Goal: Task Accomplishment & Management: Complete application form

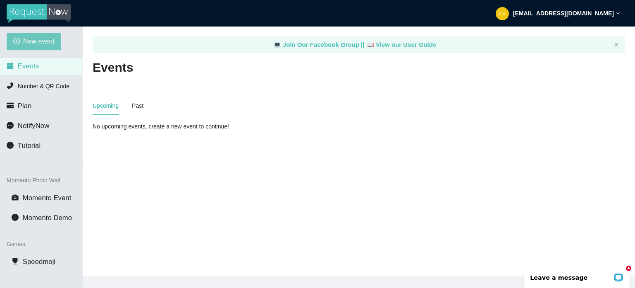
click at [45, 39] on span "New event" at bounding box center [38, 41] width 31 height 10
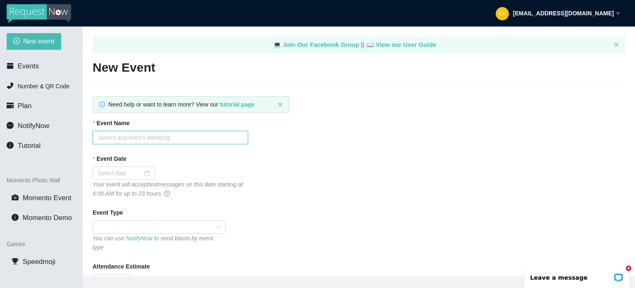
click at [154, 142] on input "Event Name" at bounding box center [171, 137] width 156 height 13
type input "Roller Rink"
click at [146, 175] on div at bounding box center [124, 172] width 53 height 9
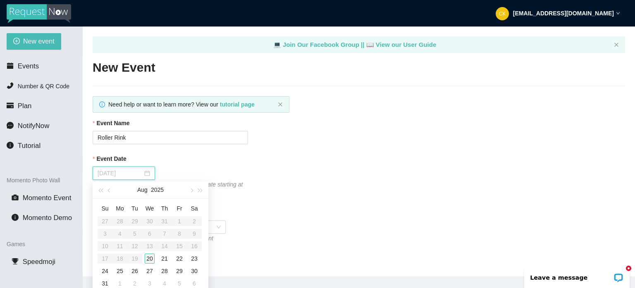
type input "[DATE]"
click at [146, 259] on div "20" at bounding box center [150, 258] width 10 height 10
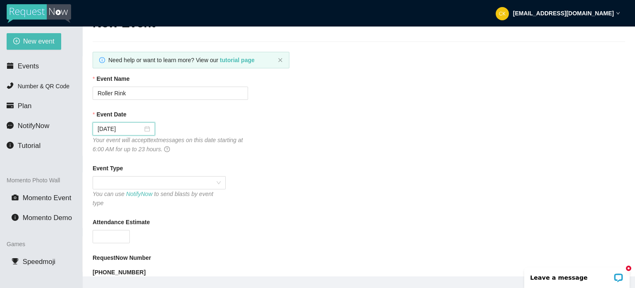
scroll to position [83, 0]
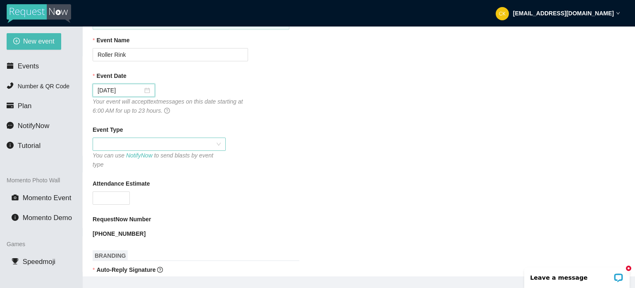
click at [135, 142] on span at bounding box center [159, 144] width 123 height 12
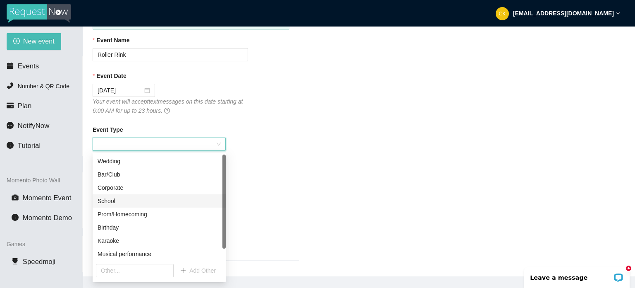
click at [110, 204] on div "School" at bounding box center [159, 200] width 123 height 9
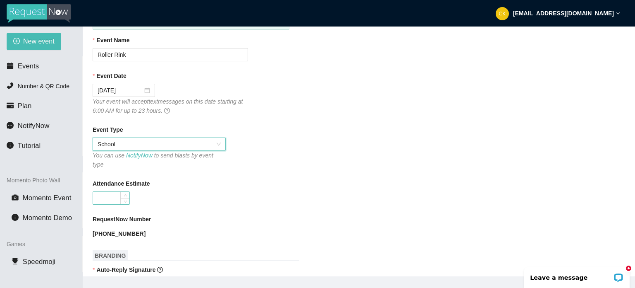
click at [109, 195] on input "Attendance Estimate" at bounding box center [111, 198] width 36 height 12
type input "75"
click at [223, 191] on div "75" at bounding box center [171, 197] width 156 height 13
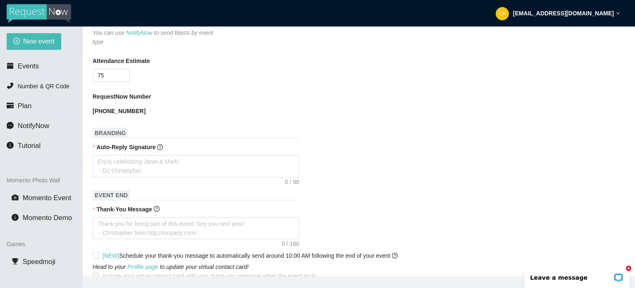
scroll to position [207, 0]
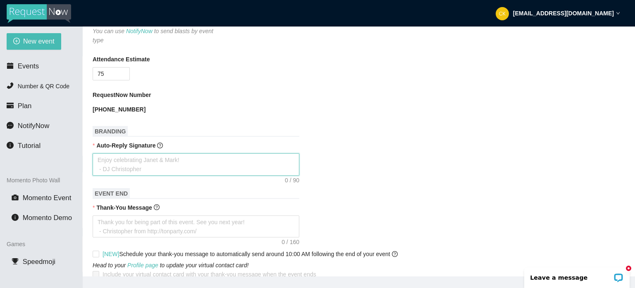
click at [204, 159] on textarea "Auto-Reply Signature" at bounding box center [196, 164] width 207 height 22
type textarea "H"
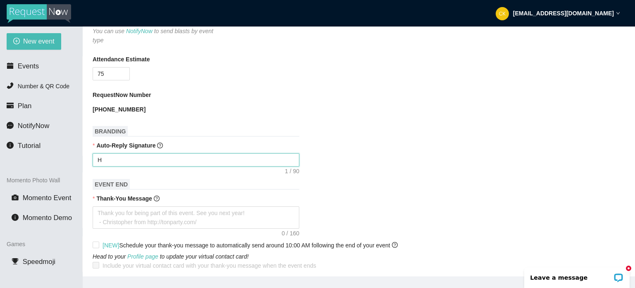
type textarea "Ha"
type textarea "Hav"
type textarea "Have"
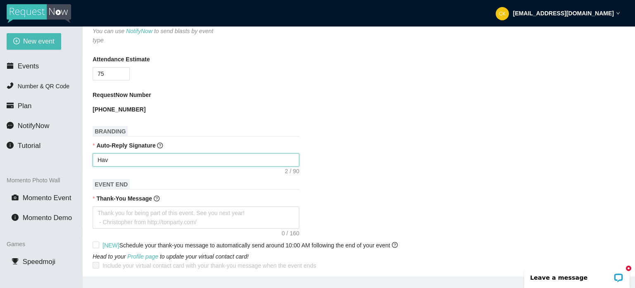
type textarea "Have"
type textarea "Have f"
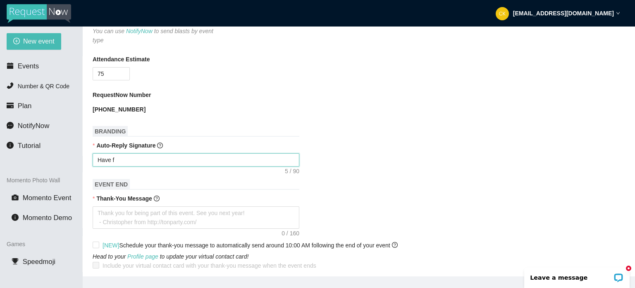
type textarea "Have fu"
type textarea "Have fun"
type textarea "Have fun!"
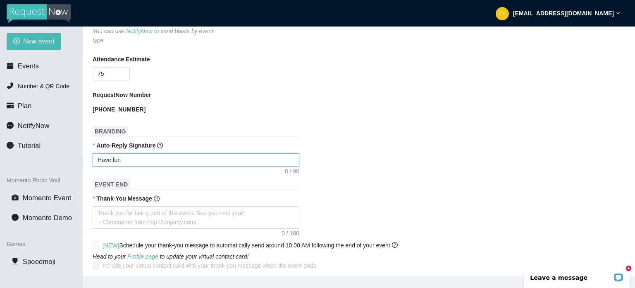
type textarea "Have fun!"
type textarea "Have fun"
type textarea "Have fun,"
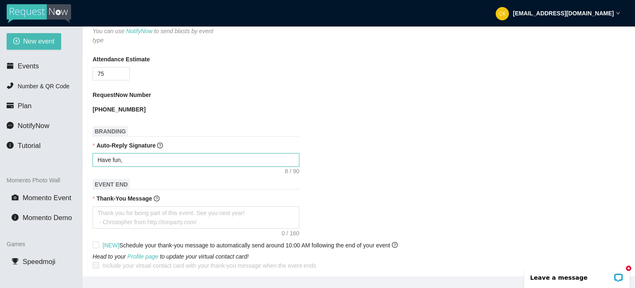
type textarea "Have fun,"
type textarea "Have fun, a"
type textarea "Have fun, an"
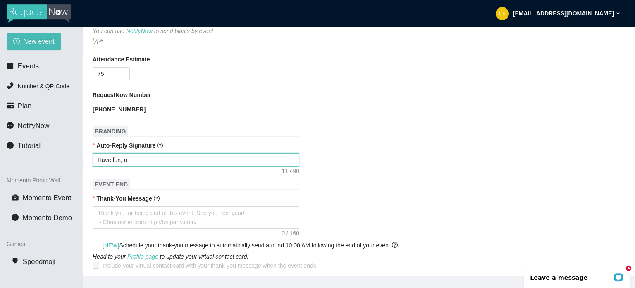
type textarea "Have fun, an"
type textarea "Have fun, and"
type textarea "Have fun, and s"
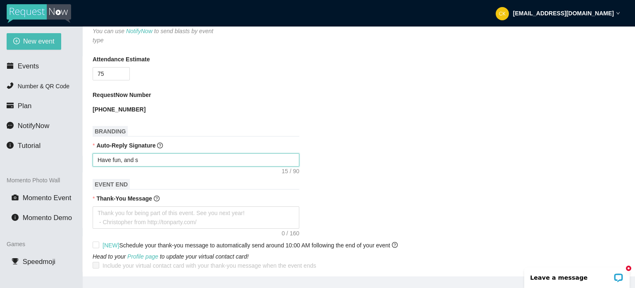
type textarea "Have fun, and st"
type textarea "Have fun, and sta"
type textarea "Have fun, and stay"
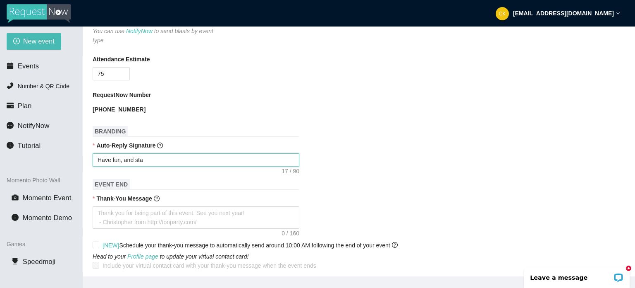
type textarea "Have fun, and stay"
type textarea "Have fun, and stay t"
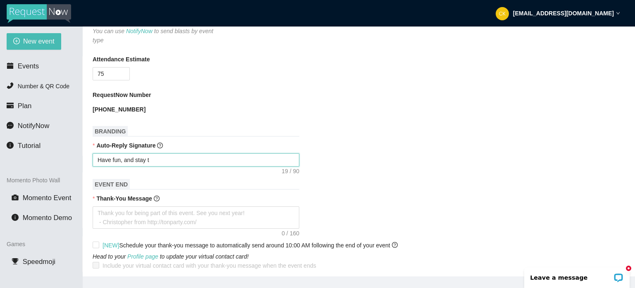
type textarea "Have fun, and stay tu"
type textarea "Have fun, and stay tun"
type textarea "Have fun, and stay tune"
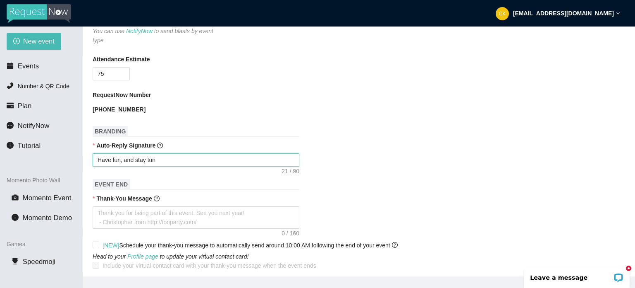
type textarea "Have fun, and stay tune"
type textarea "Have fun, and stay tuned"
type textarea "Have fun, and stay tuned!"
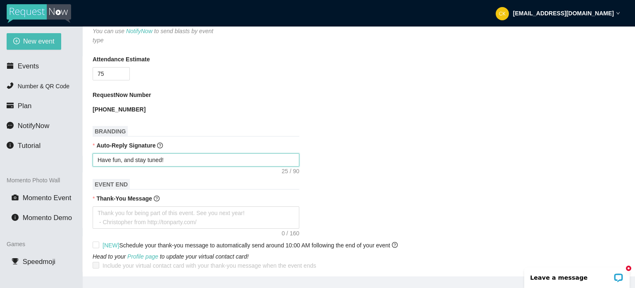
type textarea "Have fun, and stay tuned!"
type textarea "Have fun, and stay tuned! I"
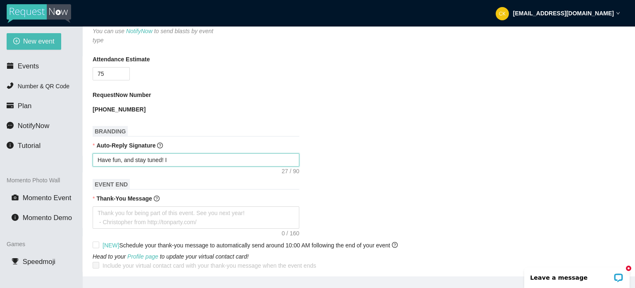
type textarea "Have fun, and stay tuned! I"
type textarea "Have fun, and stay tuned! I c"
type textarea "Have fun, and stay tuned! I ca"
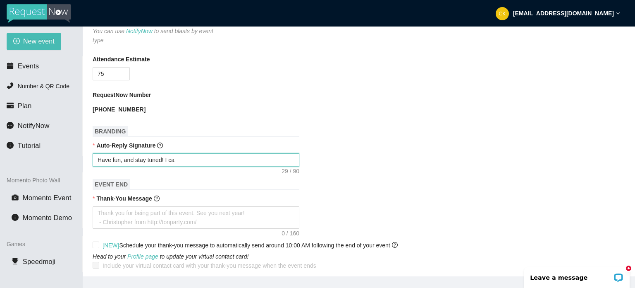
type textarea "Have fun, and stay tuned! I can"
type textarea "Have fun, and stay tuned! I can'"
type textarea "Have fun, and stay tuned! I can't"
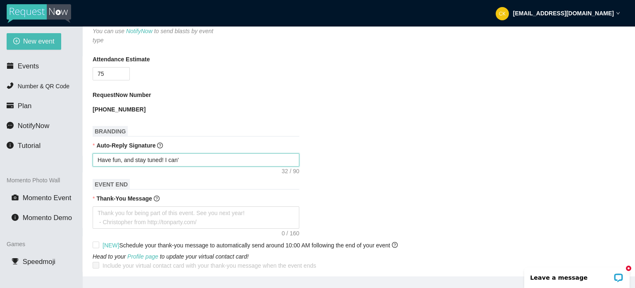
type textarea "Have fun, and stay tuned! I can't"
type textarea "Have fun, and stay tuned! I can't r"
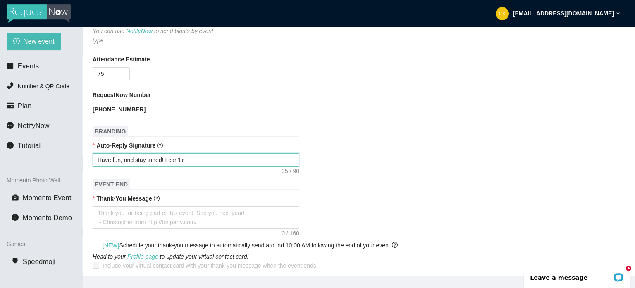
type textarea "Have fun, and stay tuned! I can't re"
type textarea "Have fun, and stay tuned! I can't rep"
type textarea "Have fun, and stay tuned! I can't repl"
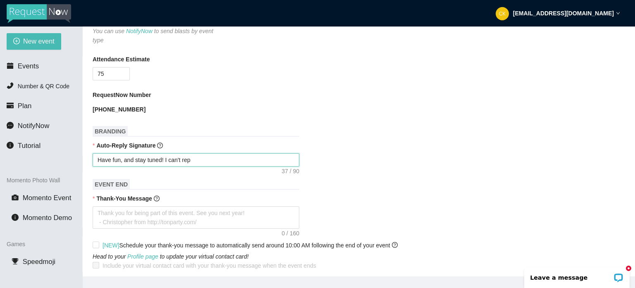
type textarea "Have fun, and stay tuned! I can't repl"
type textarea "Have fun, and stay tuned! I can't reply"
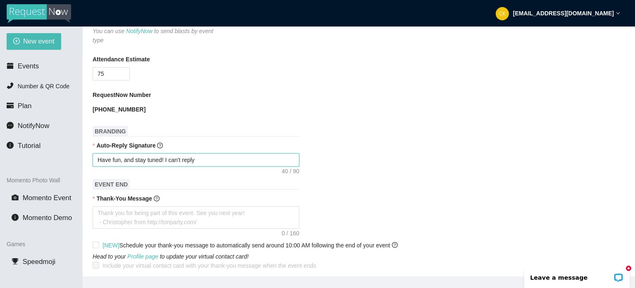
type textarea "Have fun, and stay tuned! I can't reply t"
type textarea "Have fun, and stay tuned! I can't reply to"
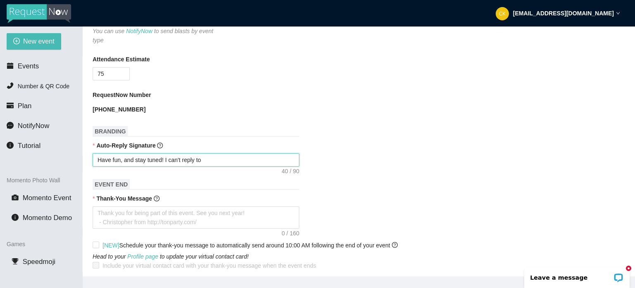
type textarea "Have fun, and stay tuned! I can't reply to"
type textarea "Have fun, and stay tuned! I can't reply to e"
type textarea "Have fun, and stay tuned! I can't reply to ev"
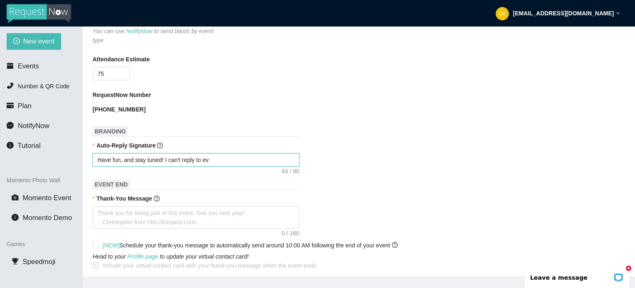
type textarea "Have fun, and stay tuned! I can't reply to [PERSON_NAME]"
type textarea "Have fun, and stay tuned! I can't reply to ever"
type textarea "Have fun, and stay tuned! I can't reply to every"
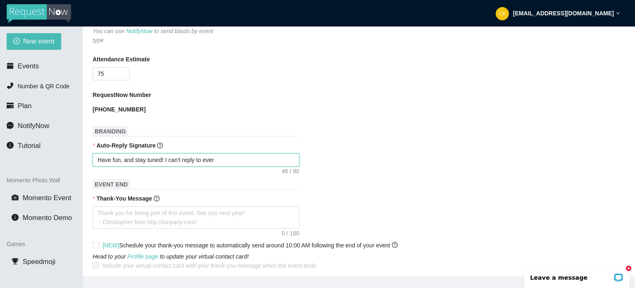
type textarea "Have fun, and stay tuned! I can't reply to every"
type textarea "Have fun, and stay tuned! I can't reply to ever"
type textarea "Have fun, and stay tuned! I can't reply to [PERSON_NAME]"
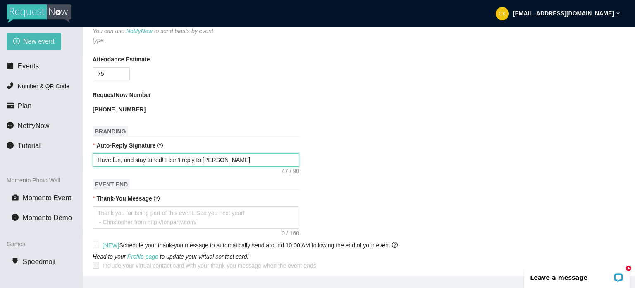
type textarea "Have fun, and stay tuned! I can't reply to ev"
type textarea "Have fun, and stay tuned! I can't reply to e"
type textarea "Have fun, and stay tuned! I can't reply to"
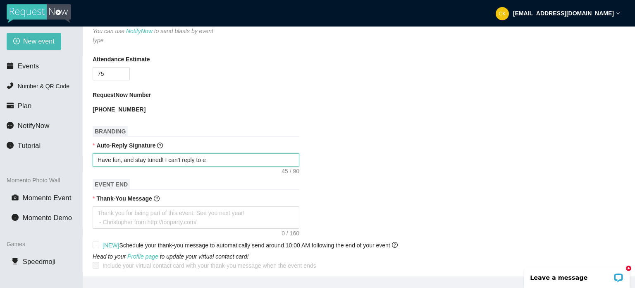
type textarea "Have fun, and stay tuned! I can't reply to"
type textarea "Have fun, and stay tuned! I can't reply t"
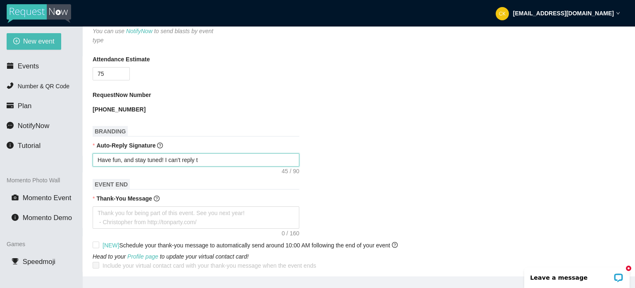
type textarea "Have fun, and stay tuned! I can't reply"
type textarea "Have fun, and stay tuned! I can't repl"
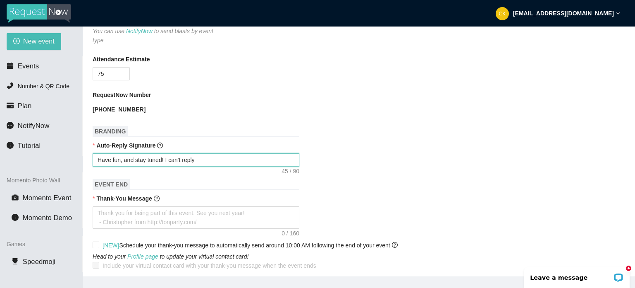
type textarea "Have fun, and stay tuned! I can't repl"
type textarea "Have fun, and stay tuned! I can't rep"
type textarea "Have fun, and stay tuned! I can't re"
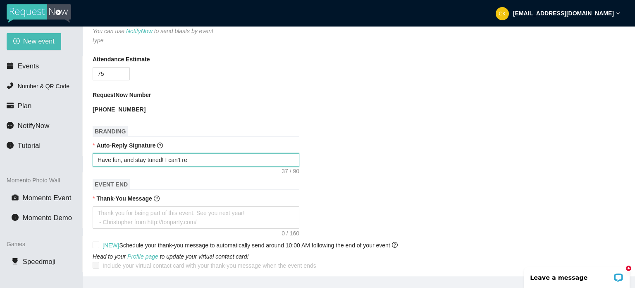
type textarea "Have fun, and stay tuned! I can't r"
type textarea "Have fun, and stay tuned! I can't"
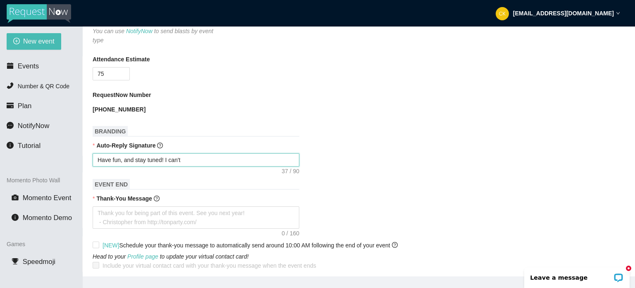
type textarea "Have fun, and stay tuned! I can't"
type textarea "Have fun, and stay tuned! I can'"
type textarea "Have fun, and stay tuned! I can"
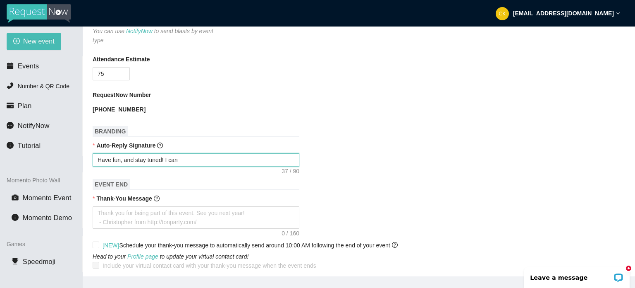
type textarea "Have fun, and stay tuned! I ca"
type textarea "Have fun, and stay tuned! I c"
type textarea "Have fun, and stay tuned! I"
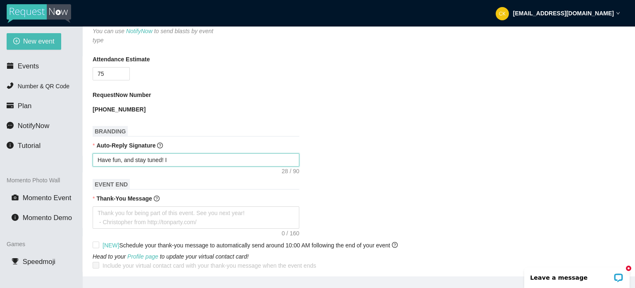
type textarea "Have fun, and stay tuned! I"
click at [204, 159] on form "Event Name Roller Rink Event Date [DATE] Your event will accept text messages o…" at bounding box center [359, 214] width 533 height 606
click at [183, 153] on textarea "Have fun, and stay tuned! I" at bounding box center [196, 159] width 207 height 13
type textarea "Have fun, and stay tuned! I"
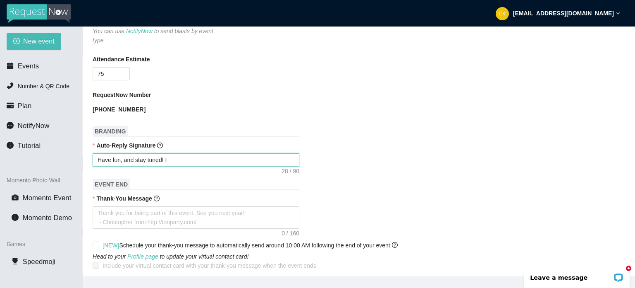
type textarea "Have fun, and stay tuned!"
type textarea "Have fun, and stay tuned! E"
type textarea "Have fun, and stay tuned! Ev"
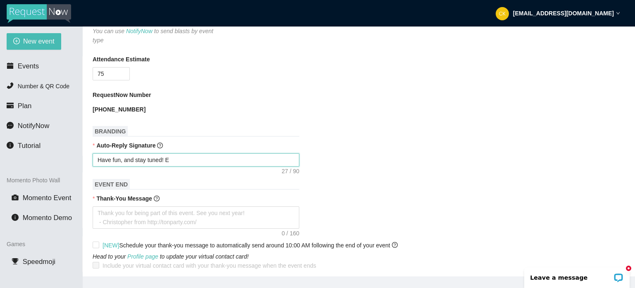
type textarea "Have fun, and stay tuned! Ev"
type textarea "Have fun, and stay tuned! Eve"
type textarea "Have fun, and stay tuned! Ev"
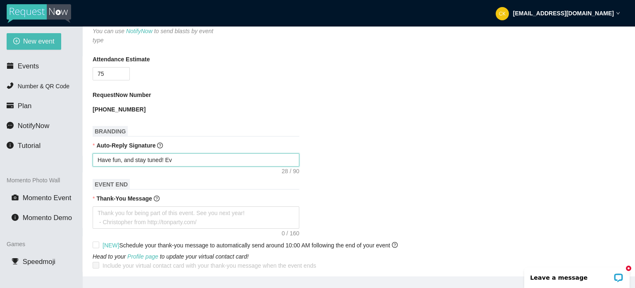
type textarea "Have fun, and stay tuned! E"
type textarea "Have fun, and stay tuned!"
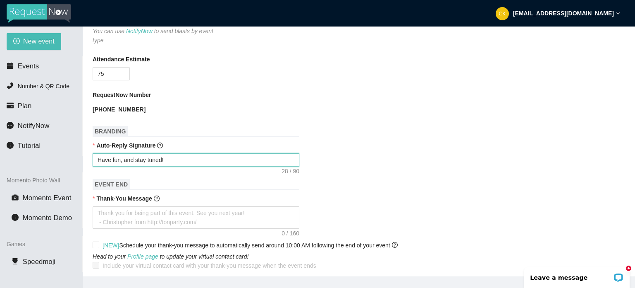
type textarea "Have fun, and stay tuned!"
type textarea "Have fun, and stay tuned"
type textarea "Have fun, and stay tunedd"
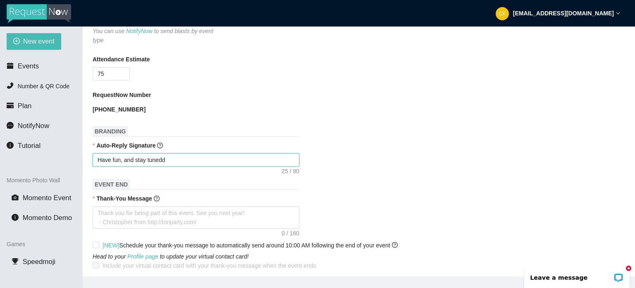
type textarea "Have fun, and stay tuned"
type textarea "Have fun, and stay tune"
click at [183, 153] on textarea "Have fun, and stay tuned" at bounding box center [196, 159] width 207 height 13
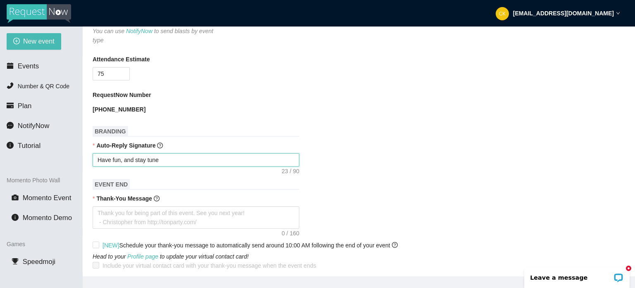
type textarea "Have fun, and stay tun"
type textarea "Have fun, and stay tu"
type textarea "Have fun, and stay t"
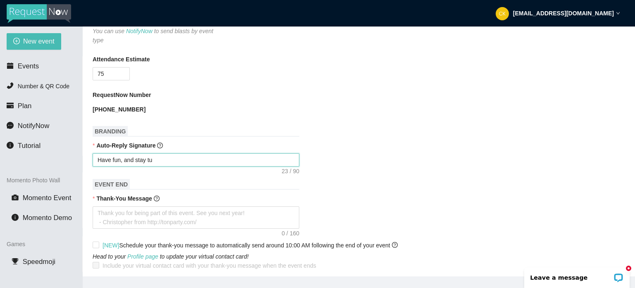
type textarea "Have fun, and stay t"
type textarea "Have fun, and stay"
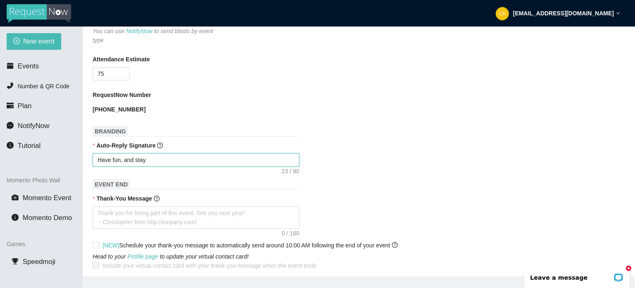
type textarea "Have fun, and sta"
type textarea "Have fun, and st"
type textarea "Have fun, and s"
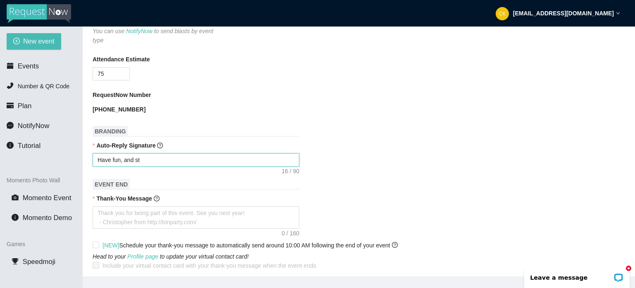
type textarea "Have fun, and s"
type textarea "Have fun, and"
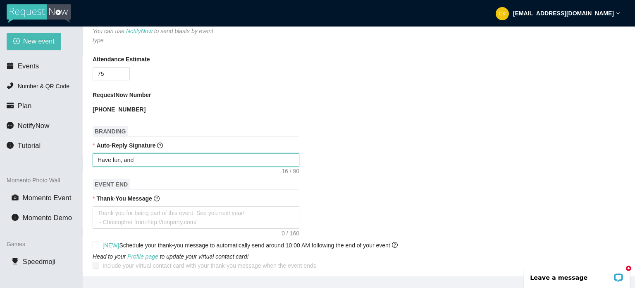
type textarea "Have fun, an"
type textarea "Have fun, a"
type textarea "Have fun,"
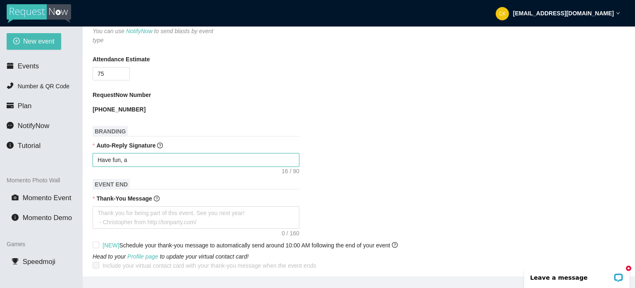
type textarea "Have fun,"
type textarea "Have fun"
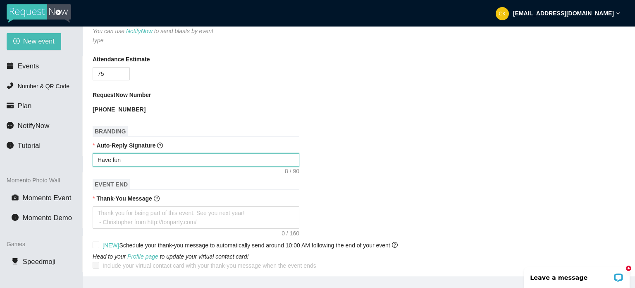
type textarea "Have fu"
type textarea "Have f"
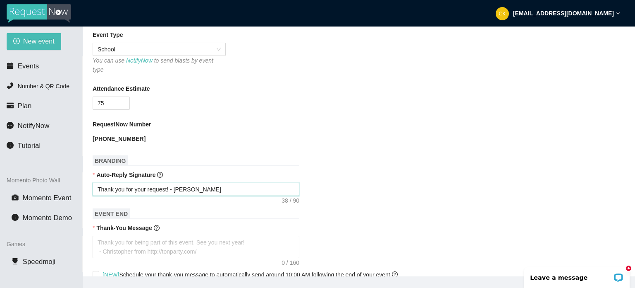
scroll to position [43, 0]
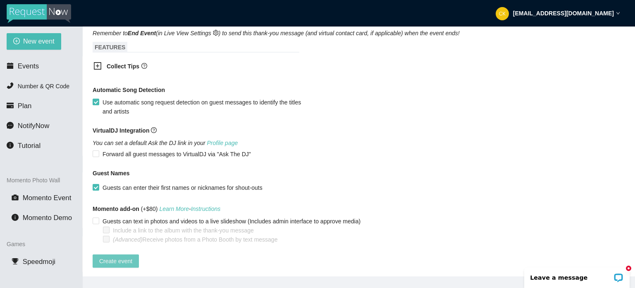
click at [126, 256] on span "Create event" at bounding box center [115, 260] width 33 height 9
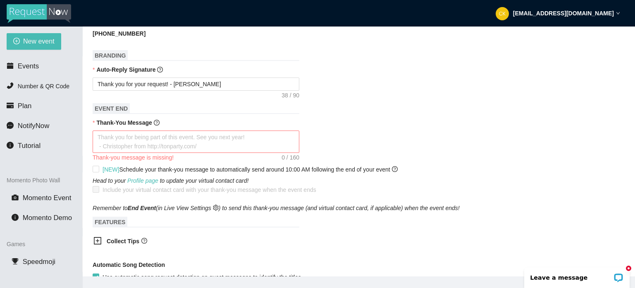
scroll to position [255, 0]
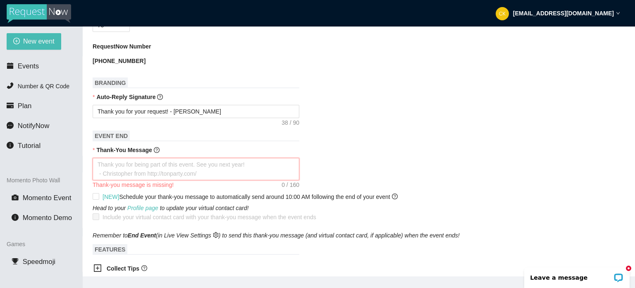
click at [144, 170] on textarea "Thank-You Message" at bounding box center [196, 169] width 207 height 22
click at [23, 85] on span "Number & QR Code" at bounding box center [44, 86] width 52 height 7
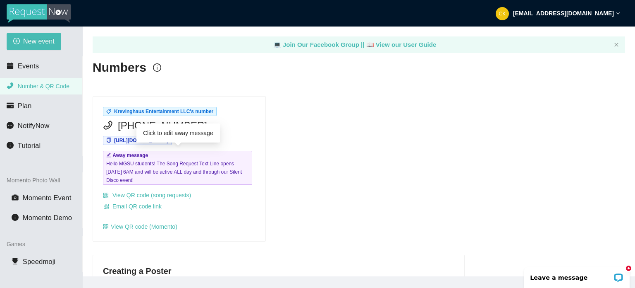
click at [188, 175] on span "Hello MGSU students! The Song Request Text Line opens [DATE] 6AM and will be ac…" at bounding box center [177, 171] width 143 height 25
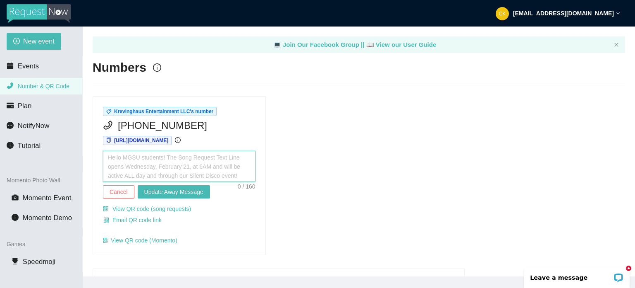
click at [169, 177] on textarea at bounding box center [179, 166] width 153 height 31
click at [126, 162] on textarea at bounding box center [179, 166] width 153 height 31
drag, startPoint x: 106, startPoint y: 158, endPoint x: 202, endPoint y: 182, distance: 98.8
click at [202, 182] on span "Cancel Update Away Message" at bounding box center [179, 175] width 153 height 48
click at [242, 172] on textarea at bounding box center [179, 166] width 153 height 31
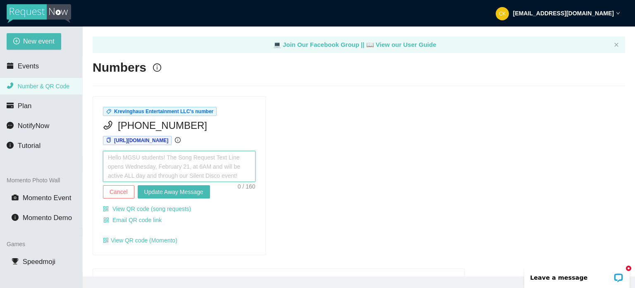
drag, startPoint x: 242, startPoint y: 172, endPoint x: 105, endPoint y: 174, distance: 137.0
click at [105, 174] on textarea at bounding box center [179, 166] width 153 height 31
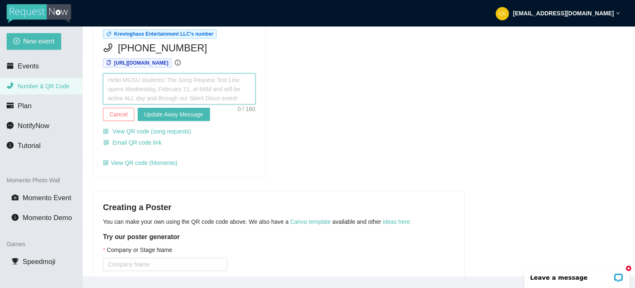
scroll to position [83, 0]
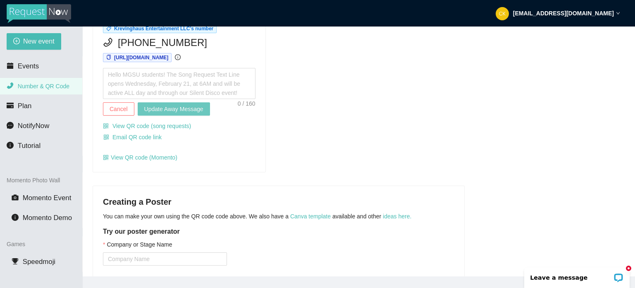
click at [175, 109] on span "Update Away Message" at bounding box center [173, 108] width 59 height 9
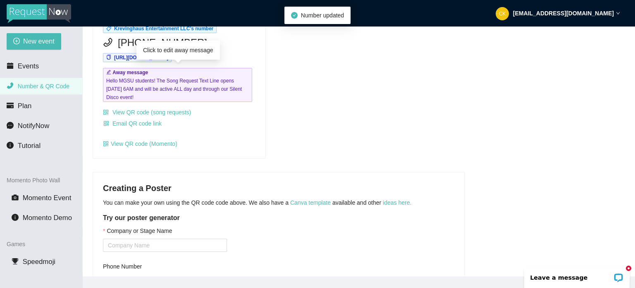
click at [159, 91] on span "Hello MGSU students! The Song Request Text Line opens [DATE] 6AM and will be ac…" at bounding box center [177, 89] width 143 height 25
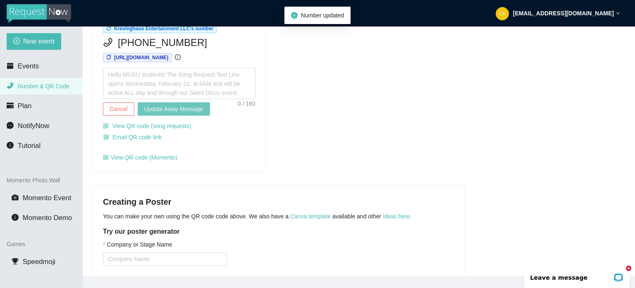
click at [162, 105] on span "Update Away Message" at bounding box center [173, 108] width 59 height 9
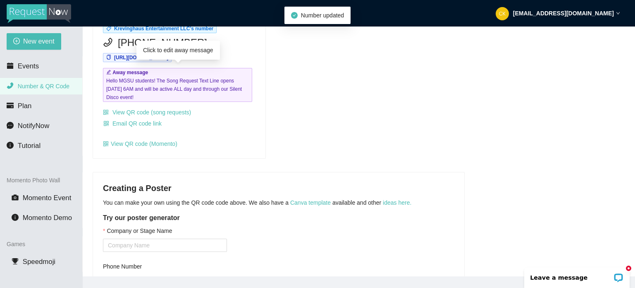
click at [109, 71] on icon "edit" at bounding box center [108, 72] width 5 height 5
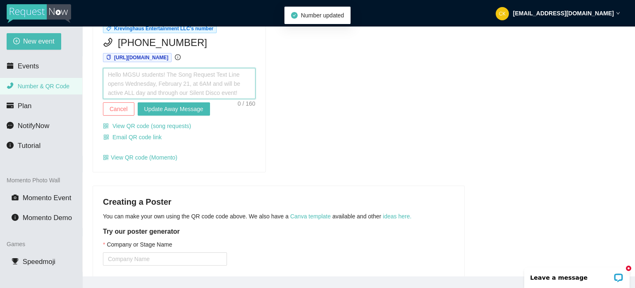
click at [112, 79] on textarea at bounding box center [179, 83] width 153 height 31
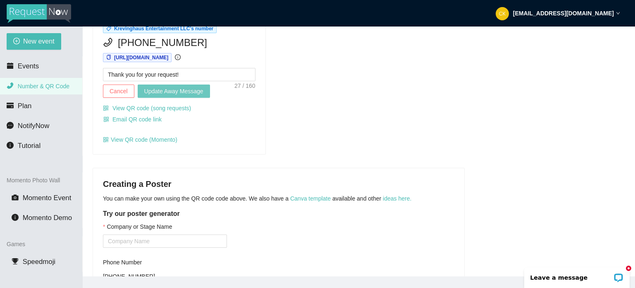
click at [157, 91] on span "Update Away Message" at bounding box center [173, 90] width 59 height 9
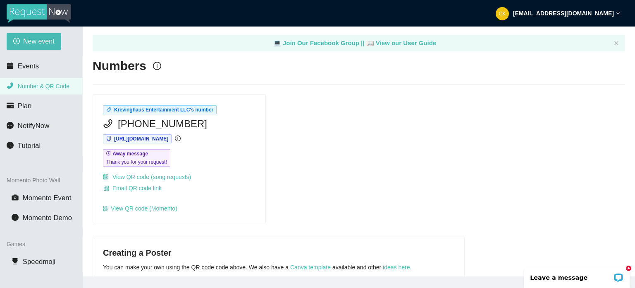
scroll to position [0, 0]
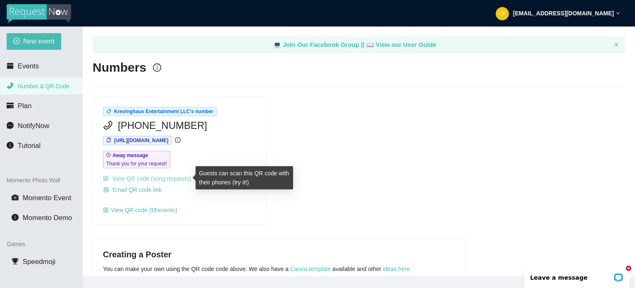
click at [157, 180] on link "View QR code (song requests)" at bounding box center [147, 178] width 88 height 7
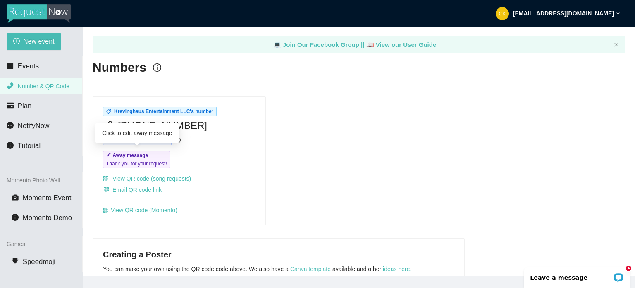
click at [159, 157] on span "Away message Thank you for your request!" at bounding box center [136, 159] width 67 height 17
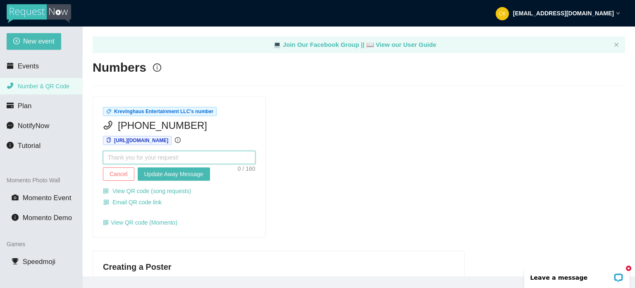
click at [161, 158] on textarea at bounding box center [179, 157] width 153 height 13
click at [117, 170] on span "Cancel" at bounding box center [119, 173] width 18 height 9
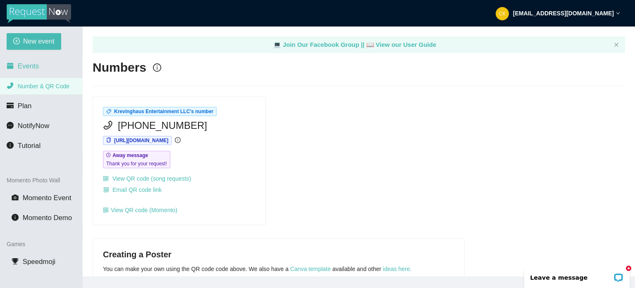
click at [37, 65] on span "Events" at bounding box center [28, 66] width 21 height 8
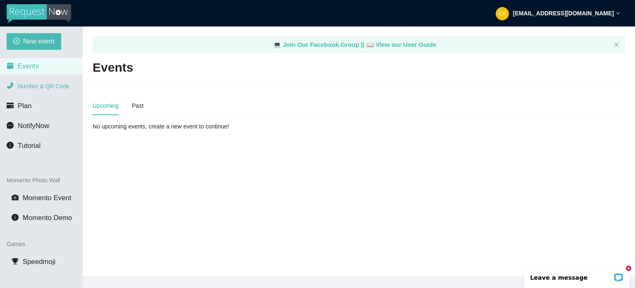
click at [30, 86] on span "Number & QR Code" at bounding box center [44, 86] width 52 height 7
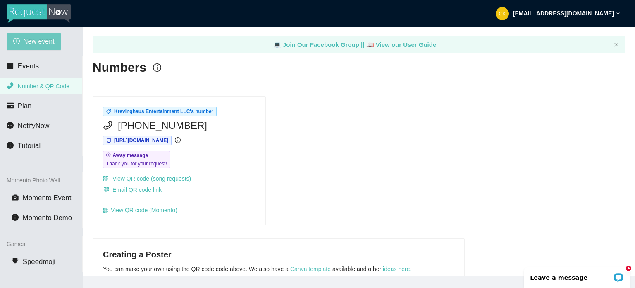
click at [48, 47] on button "New event" at bounding box center [34, 41] width 55 height 17
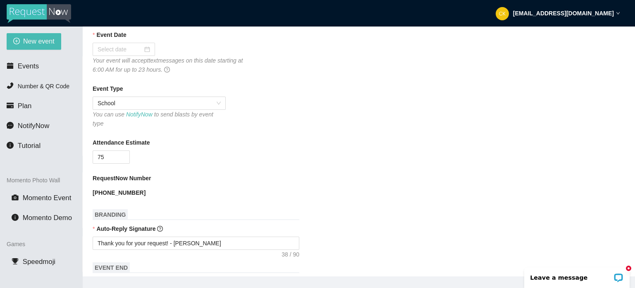
scroll to position [83, 0]
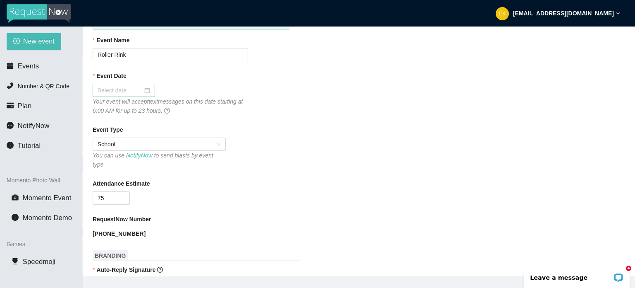
click at [146, 89] on div at bounding box center [124, 90] width 53 height 9
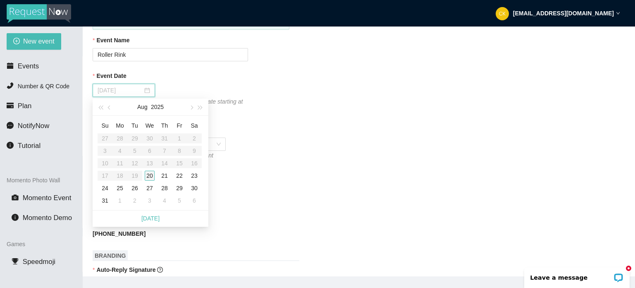
click at [154, 175] on div "20" at bounding box center [150, 175] width 10 height 10
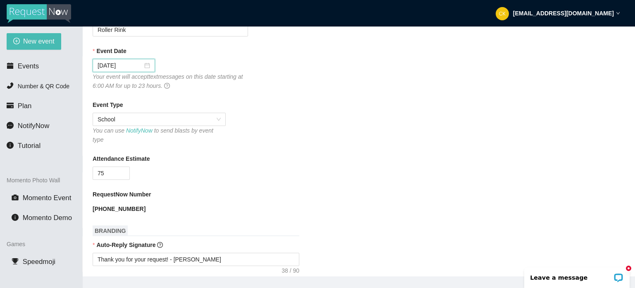
scroll to position [124, 0]
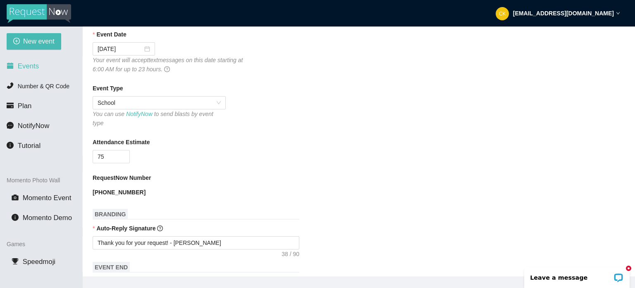
click at [25, 66] on span "Events" at bounding box center [28, 66] width 21 height 8
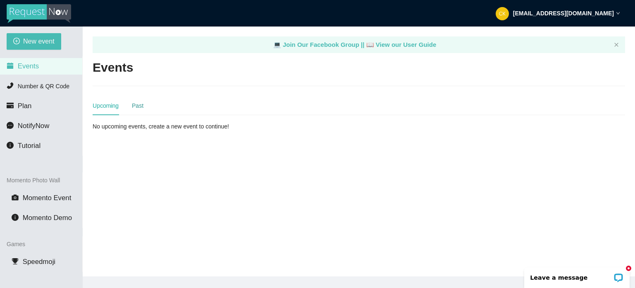
click at [134, 107] on div "Past" at bounding box center [138, 105] width 12 height 9
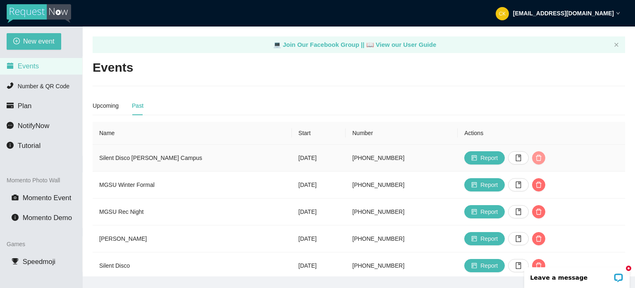
click at [542, 157] on icon "delete" at bounding box center [539, 157] width 7 height 7
click at [601, 128] on span "OK" at bounding box center [602, 131] width 8 height 9
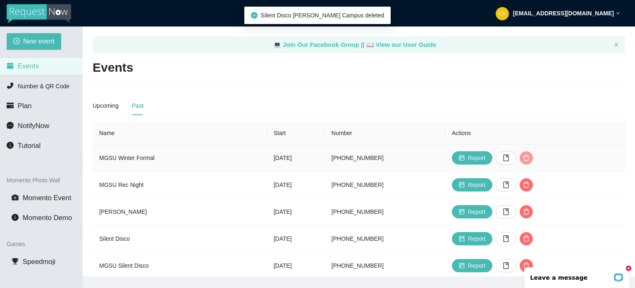
click at [530, 156] on icon "delete" at bounding box center [527, 158] width 6 height 6
click at [604, 127] on button "OK" at bounding box center [602, 132] width 15 height 10
click at [530, 158] on icon "delete" at bounding box center [527, 158] width 6 height 6
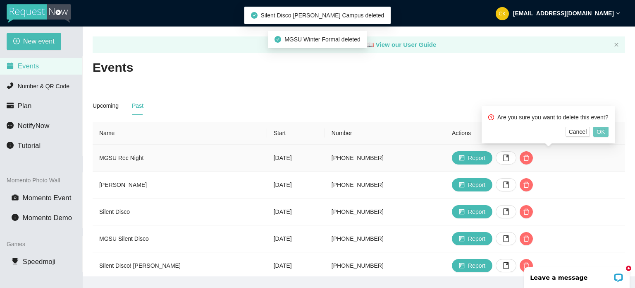
click at [605, 132] on button "OK" at bounding box center [601, 132] width 15 height 10
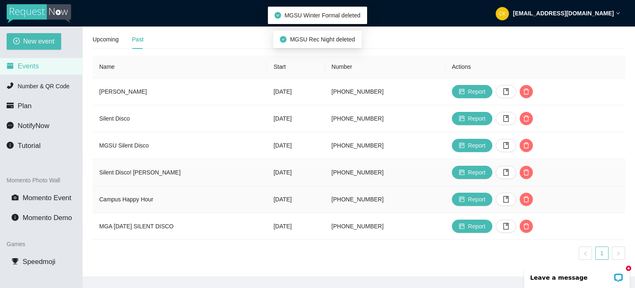
scroll to position [74, 0]
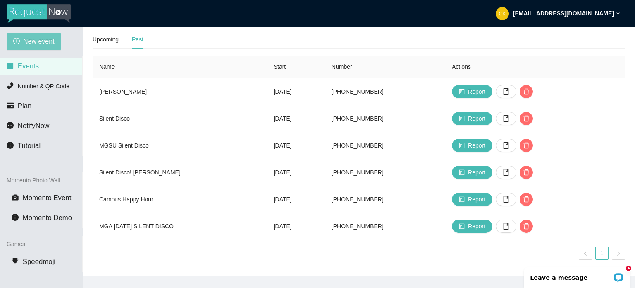
click at [43, 43] on span "New event" at bounding box center [38, 41] width 31 height 10
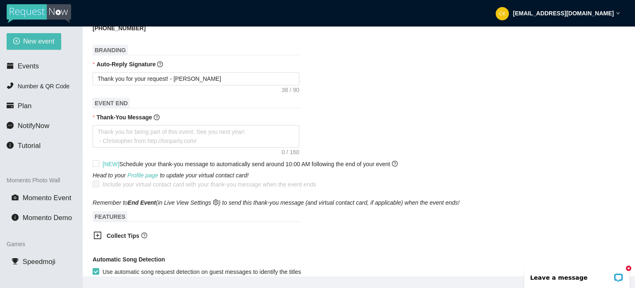
scroll to position [290, 0]
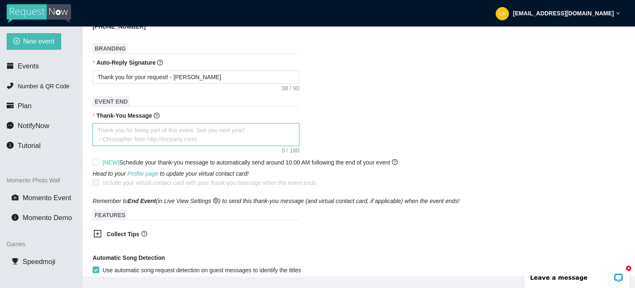
click at [170, 127] on textarea "Thank-You Message" at bounding box center [196, 134] width 207 height 22
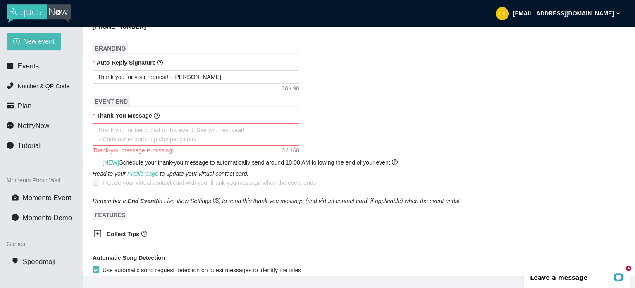
click at [133, 148] on div "Thank-you message is missing!" at bounding box center [359, 151] width 533 height 10
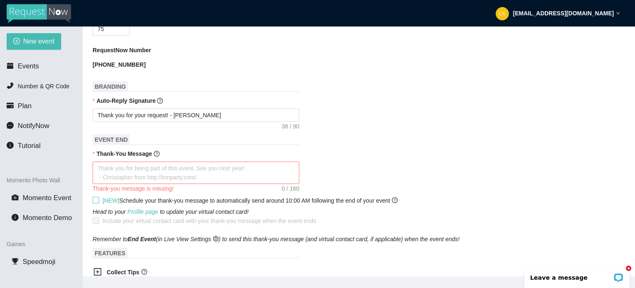
scroll to position [248, 0]
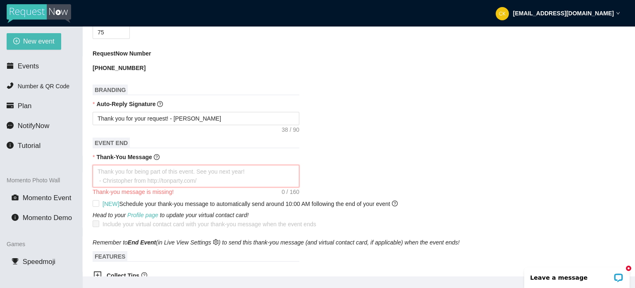
click at [134, 173] on textarea "Thank-You Message" at bounding box center [196, 176] width 207 height 22
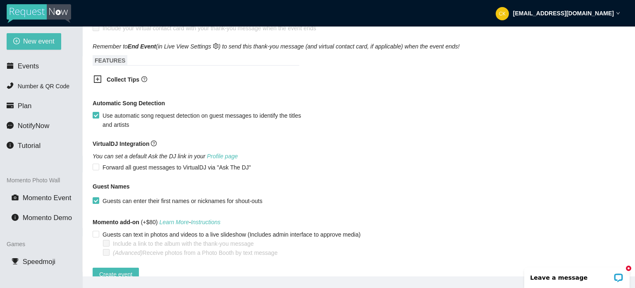
scroll to position [457, 0]
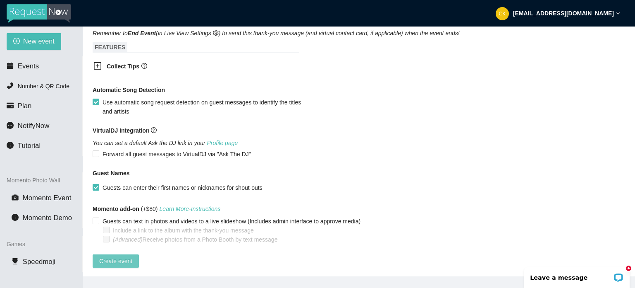
click at [104, 256] on span "Create event" at bounding box center [115, 260] width 33 height 9
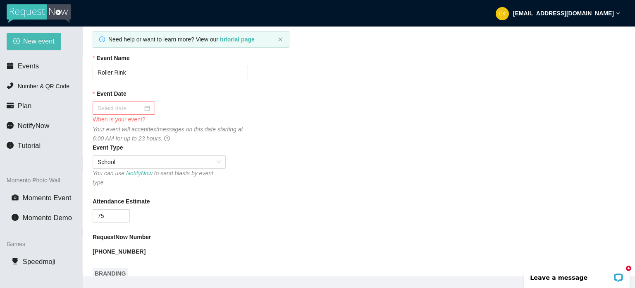
scroll to position [60, 0]
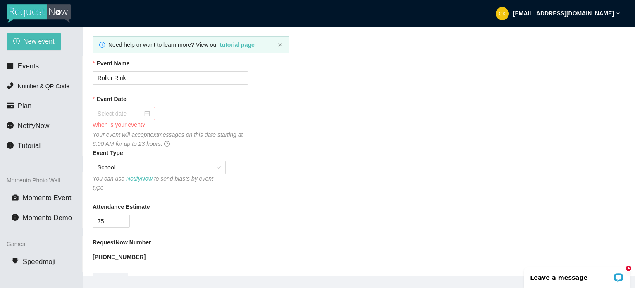
click at [147, 115] on div at bounding box center [124, 113] width 53 height 9
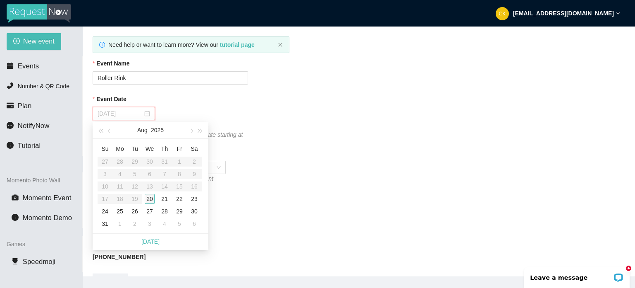
click at [149, 199] on div "20" at bounding box center [150, 199] width 10 height 10
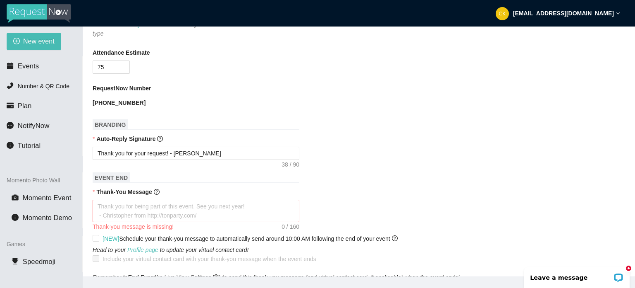
scroll to position [225, 0]
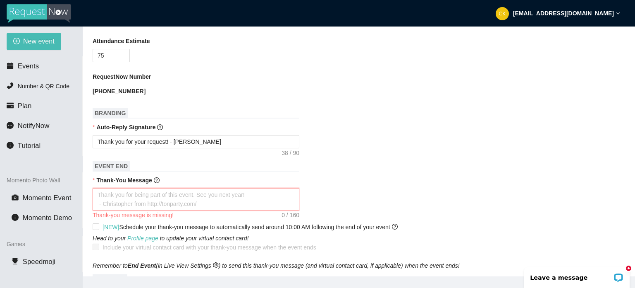
click at [161, 188] on textarea "Thank-You Message" at bounding box center [196, 199] width 207 height 22
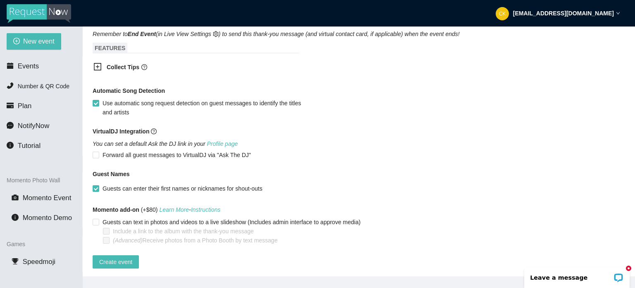
scroll to position [448, 0]
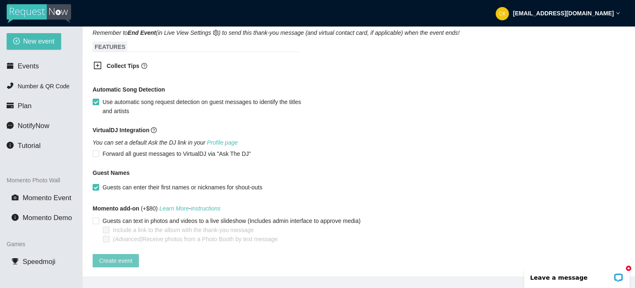
click at [106, 256] on span "Create event" at bounding box center [115, 260] width 33 height 9
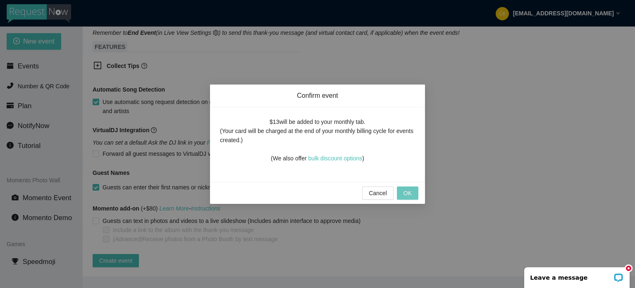
click at [403, 191] on button "OK" at bounding box center [408, 192] width 22 height 13
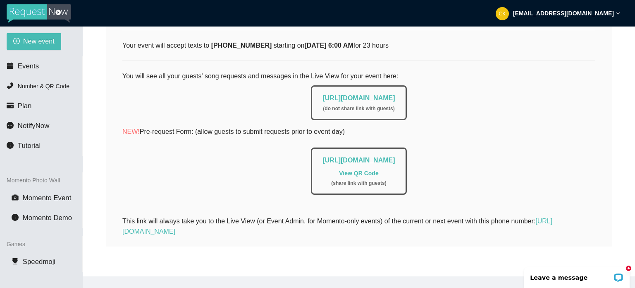
scroll to position [175, 0]
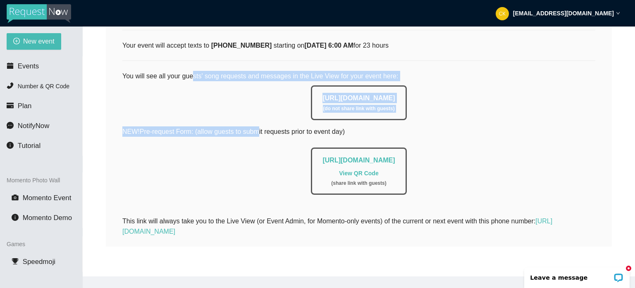
drag, startPoint x: 192, startPoint y: 72, endPoint x: 253, endPoint y: 118, distance: 76.5
click at [253, 118] on div "You will see all your guests' song requests and messages in the Live View for y…" at bounding box center [358, 138] width 473 height 134
click at [142, 93] on div "[URL][DOMAIN_NAME] ( do not share link with guests )" at bounding box center [358, 100] width 473 height 39
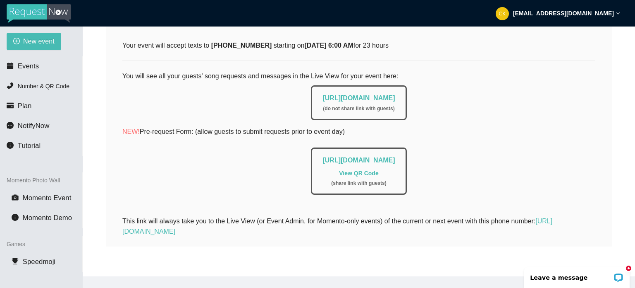
click at [431, 129] on p "NEW! Pre-request Form: (allow guests to submit requests prior to event day)" at bounding box center [358, 131] width 473 height 10
drag, startPoint x: 389, startPoint y: 168, endPoint x: 202, endPoint y: 151, distance: 188.2
click at [202, 151] on div "[URL][DOMAIN_NAME] View QR Code ( share link with guests )" at bounding box center [358, 168] width 473 height 51
click at [18, 66] on span "Events" at bounding box center [28, 66] width 21 height 8
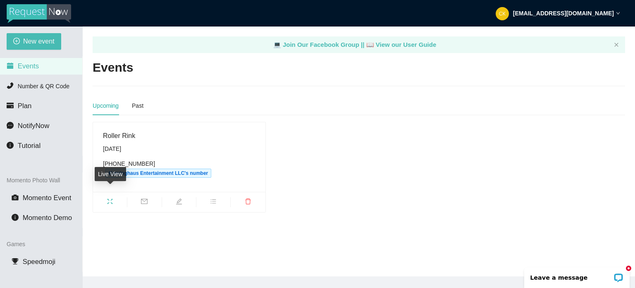
click at [106, 198] on span "fullscreen" at bounding box center [110, 202] width 34 height 9
